Goal: Book appointment/travel/reservation

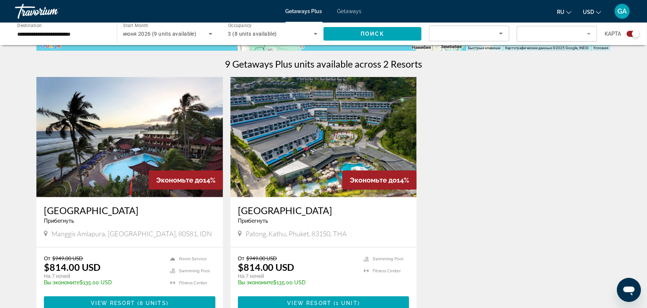
scroll to position [263, 0]
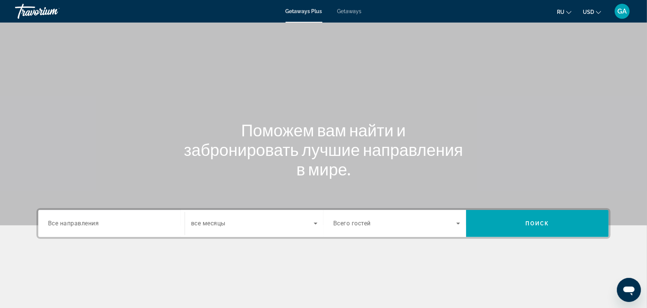
scroll to position [97, 0]
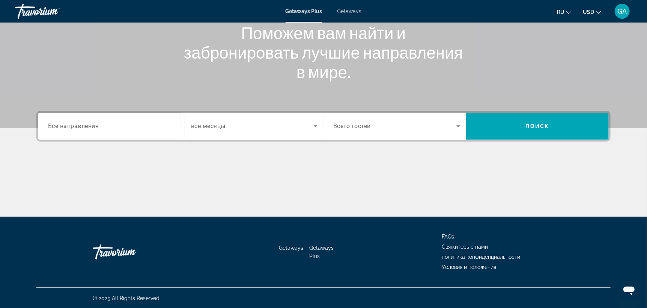
click at [79, 122] on span "Все направления" at bounding box center [73, 125] width 51 height 7
click at [79, 122] on input "Destination Все направления" at bounding box center [111, 126] width 127 height 9
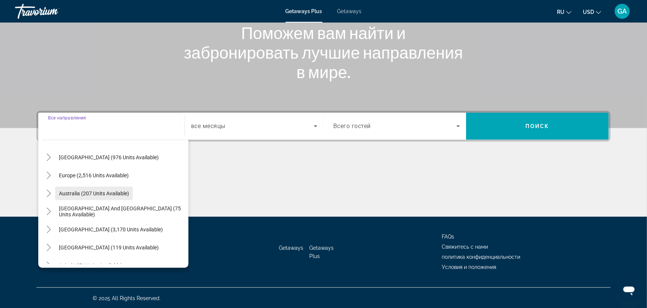
scroll to position [121, 0]
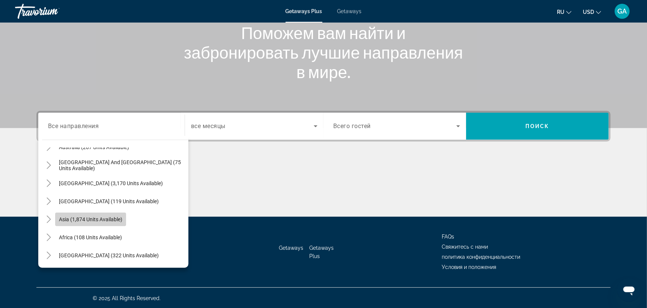
click at [74, 216] on span "Asia (1,874 units available)" at bounding box center [90, 219] width 63 height 6
type input "**********"
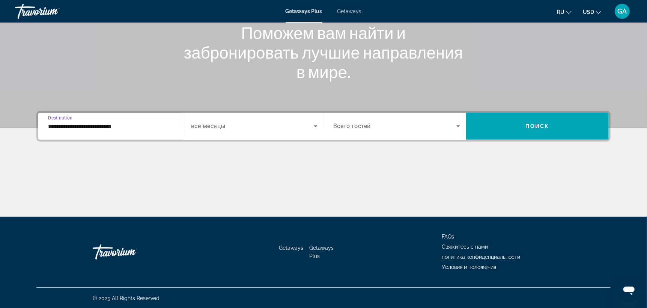
click at [240, 119] on div "Search widget" at bounding box center [254, 126] width 126 height 21
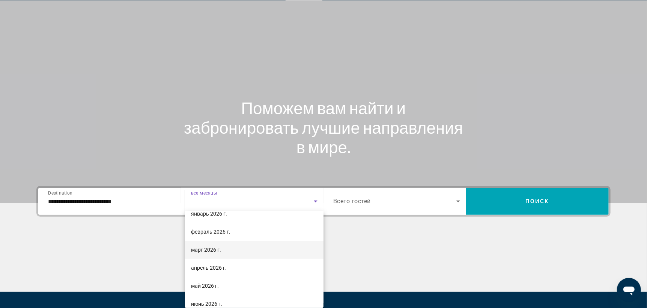
scroll to position [112, 0]
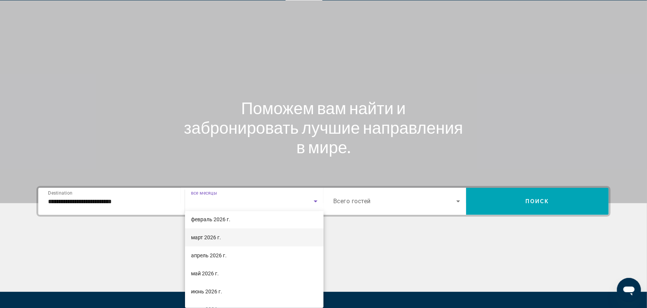
click at [210, 235] on span "март 2026 г." at bounding box center [206, 237] width 30 height 9
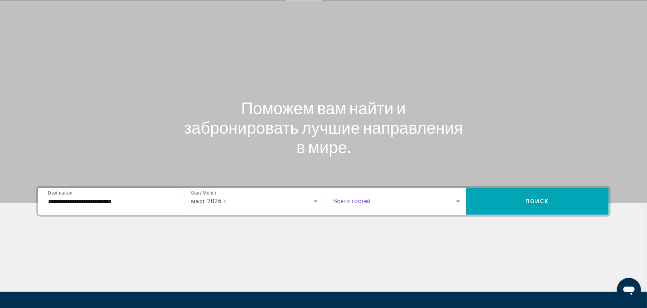
click at [377, 199] on span "Search widget" at bounding box center [394, 201] width 123 height 9
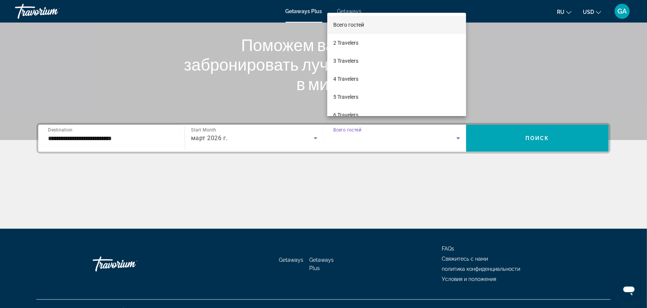
scroll to position [97, 0]
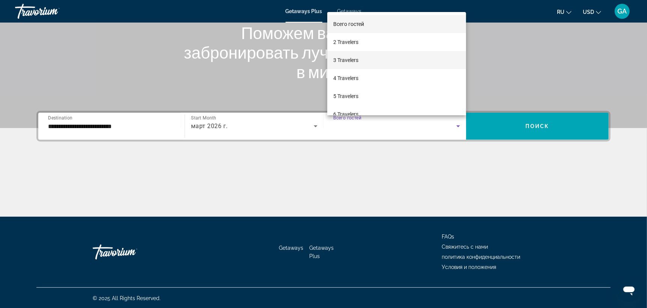
click at [341, 61] on span "3 Travelers" at bounding box center [345, 60] width 25 height 9
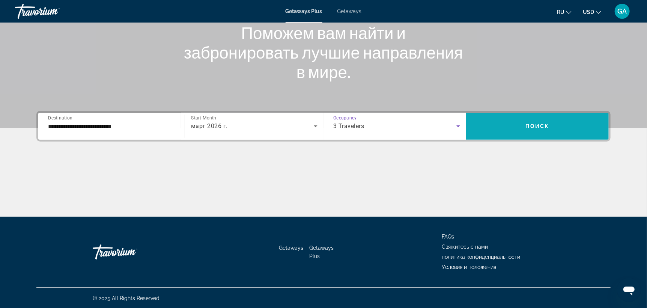
click at [536, 123] on span "Поиск" at bounding box center [537, 126] width 24 height 6
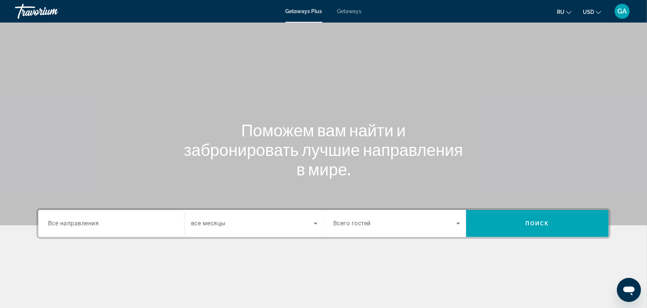
click at [77, 228] on div "Search widget" at bounding box center [111, 223] width 127 height 21
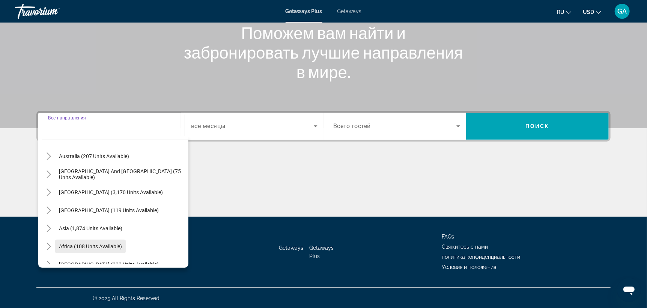
scroll to position [121, 0]
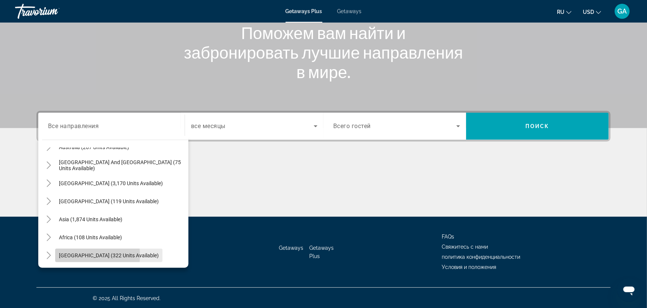
click at [68, 254] on span "[GEOGRAPHIC_DATA] (322 units available)" at bounding box center [109, 255] width 100 height 6
type input "**********"
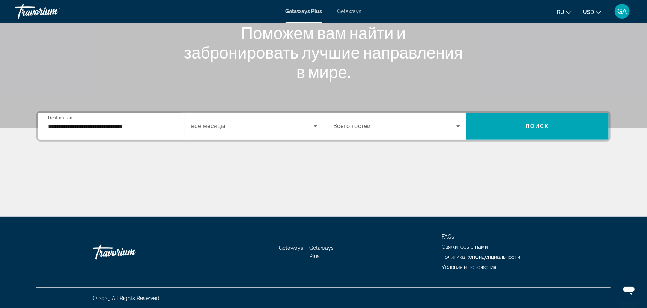
click at [214, 129] on span "все месяцы" at bounding box center [208, 126] width 35 height 7
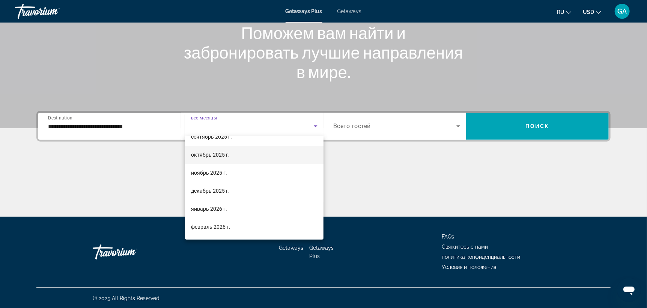
scroll to position [75, 0]
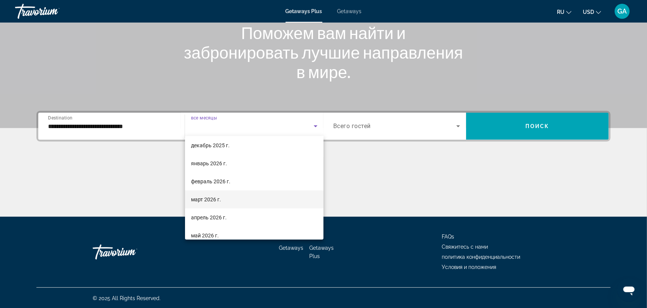
click at [211, 197] on span "март 2026 г." at bounding box center [206, 199] width 30 height 9
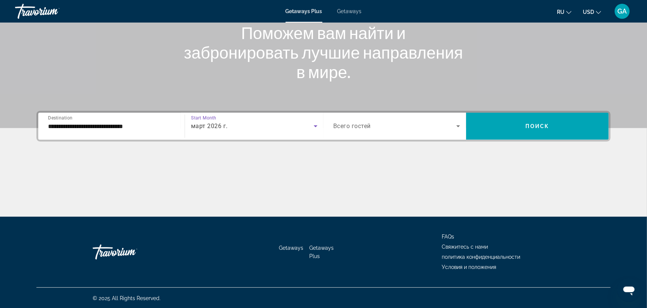
click at [398, 130] on span "Search widget" at bounding box center [394, 126] width 123 height 9
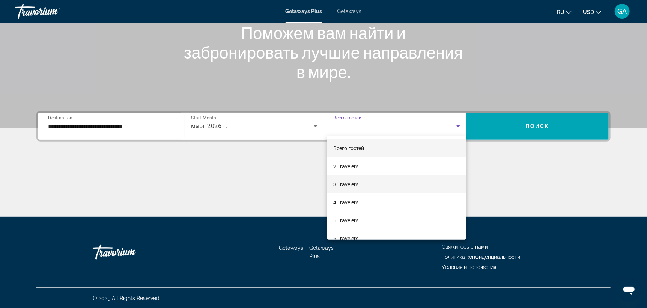
click at [344, 188] on span "3 Travelers" at bounding box center [345, 184] width 25 height 9
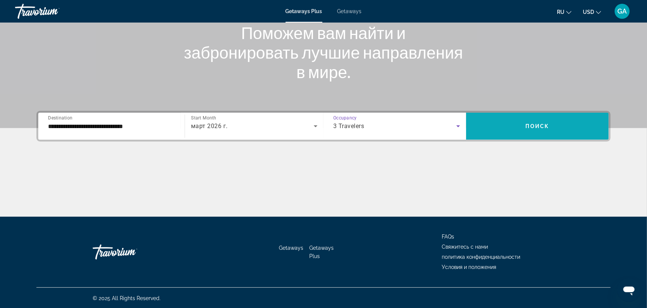
click at [537, 134] on span "Search widget" at bounding box center [537, 126] width 143 height 18
